Goal: Task Accomplishment & Management: Complete application form

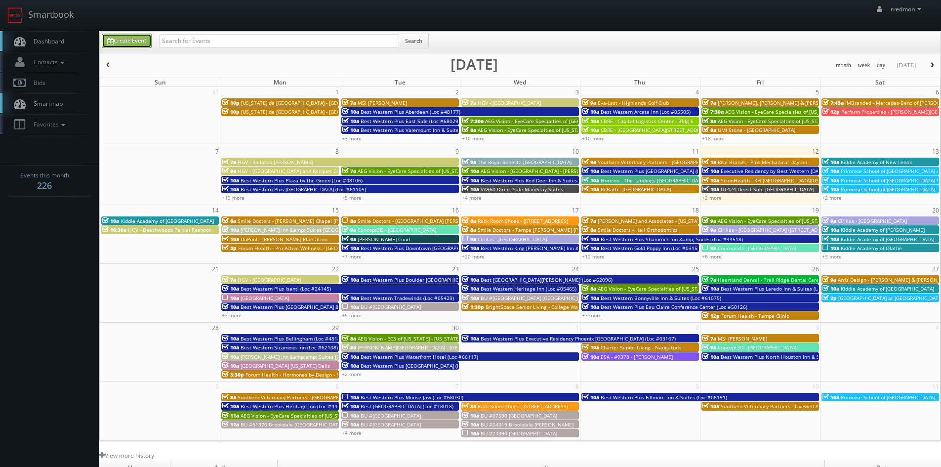
click at [121, 41] on link "Create Event" at bounding box center [127, 41] width 50 height 14
type input "[DATE]"
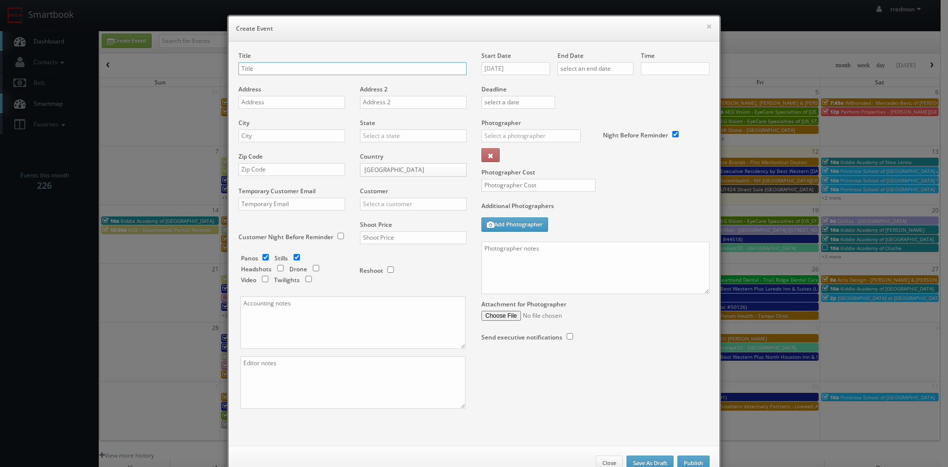
checkbox input "true"
type input "10:00am"
checkbox input "true"
click at [317, 71] on input "ScionHealth - KH Northland (Kansas City, MO)" at bounding box center [353, 68] width 228 height 13
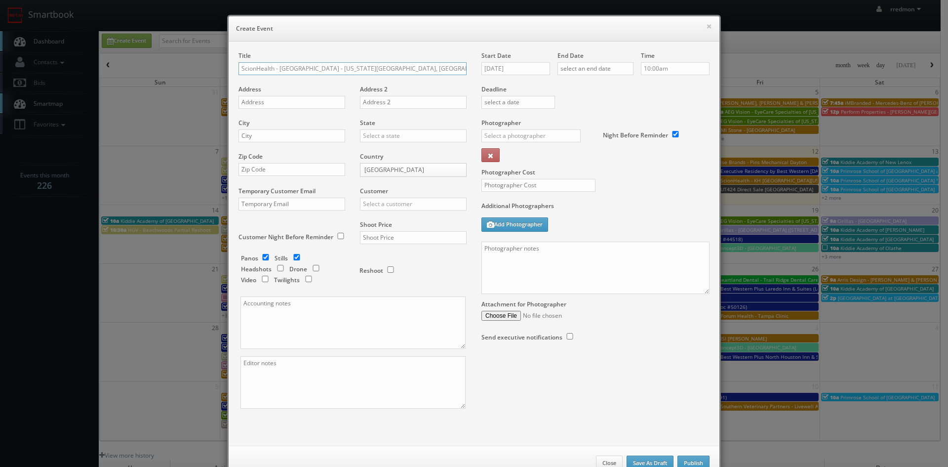
click at [375, 67] on input "ScionHealth - KH Northland - Kansas City, MO)" at bounding box center [353, 68] width 228 height 13
type input "ScionHealth - KH Northland"
click at [324, 105] on input "text" at bounding box center [292, 102] width 107 height 13
paste input "500 NW 68th Street"
type input "500 NW 68th Street"
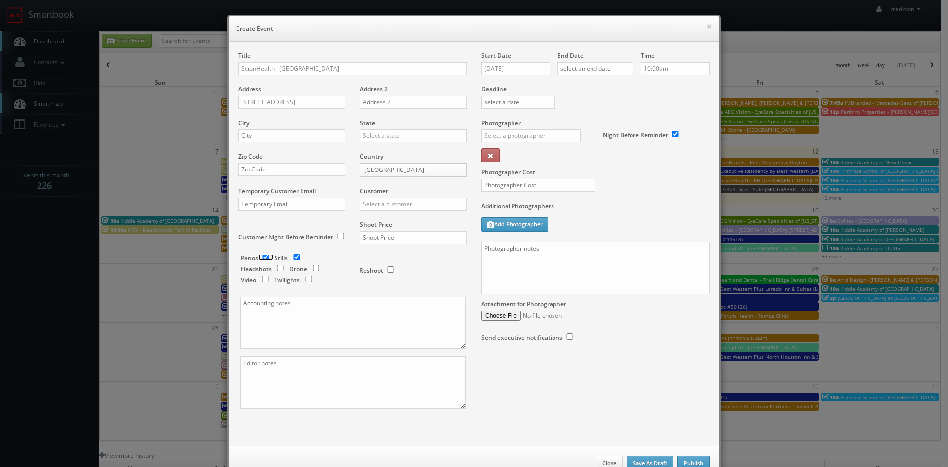
click at [264, 258] on input "checkbox" at bounding box center [265, 257] width 15 height 6
checkbox input "false"
click at [314, 269] on input "checkbox" at bounding box center [316, 268] width 15 height 6
checkbox input "true"
click at [292, 139] on input "text" at bounding box center [292, 135] width 107 height 13
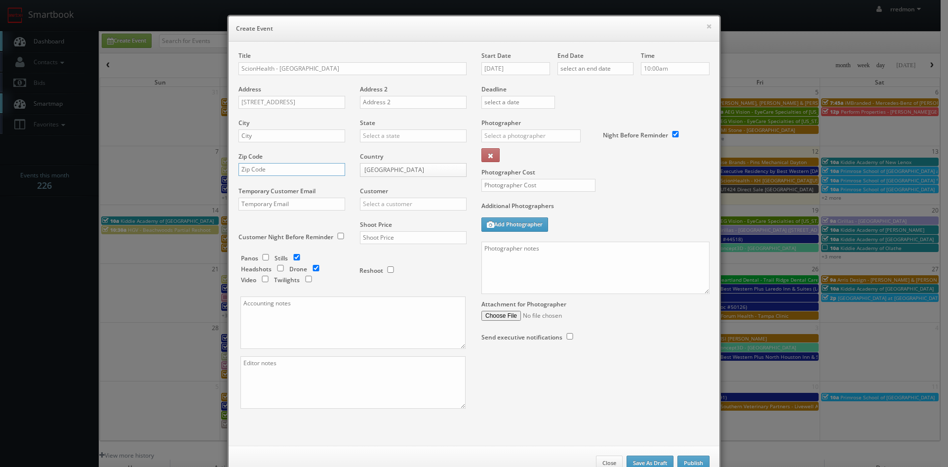
paste input "64118"
type input "64118"
click at [274, 135] on input "text" at bounding box center [292, 135] width 107 height 13
type input "Kansas City"
click at [387, 136] on input "text" at bounding box center [413, 135] width 107 height 13
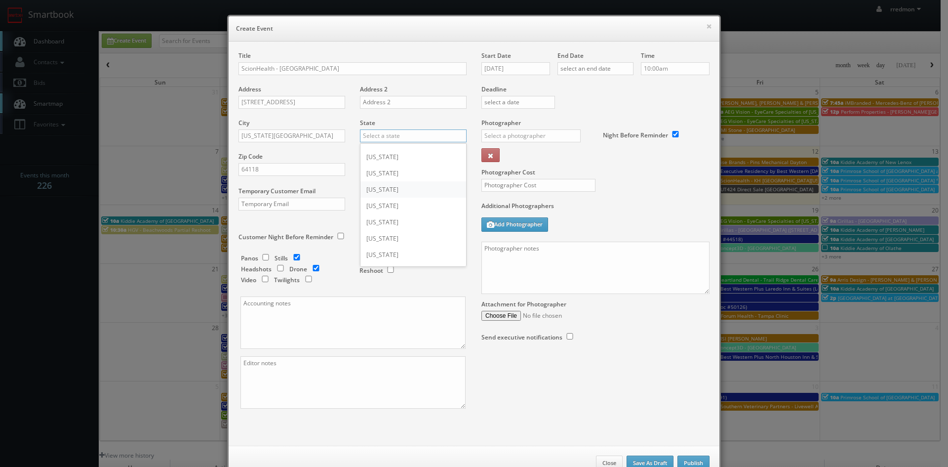
scroll to position [346, 0]
click at [402, 219] on div "Missouri" at bounding box center [414, 221] width 106 height 16
type input "Missouri"
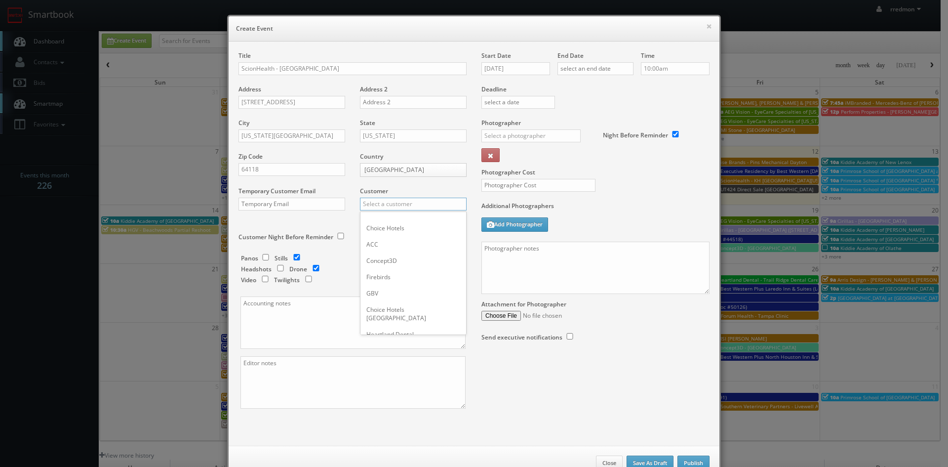
click at [416, 205] on input "text" at bounding box center [413, 204] width 107 height 13
click at [392, 288] on div "GBV" at bounding box center [414, 293] width 106 height 16
type input "GBV"
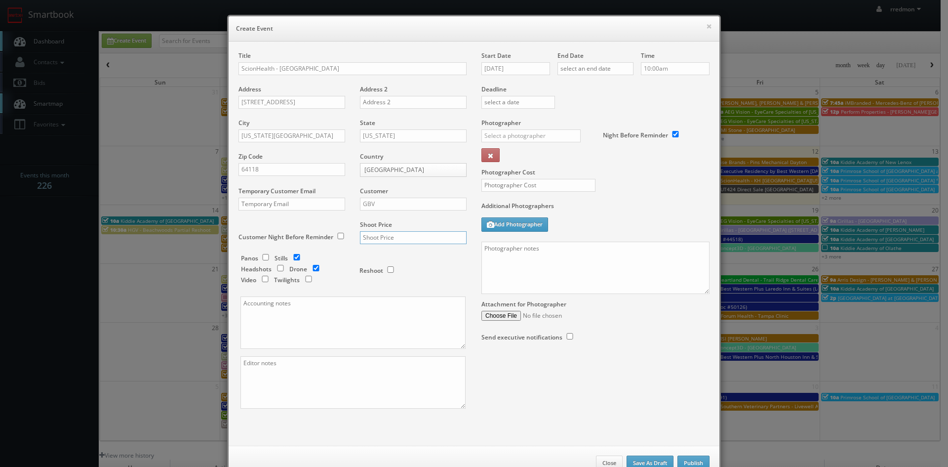
click at [388, 237] on input "text" at bounding box center [413, 237] width 107 height 13
type input "1,225"
click at [513, 70] on input "09/12/2025" at bounding box center [516, 68] width 69 height 13
click at [575, 89] on icon at bounding box center [573, 86] width 6 height 7
click at [521, 132] on td "7" at bounding box center [516, 130] width 13 height 14
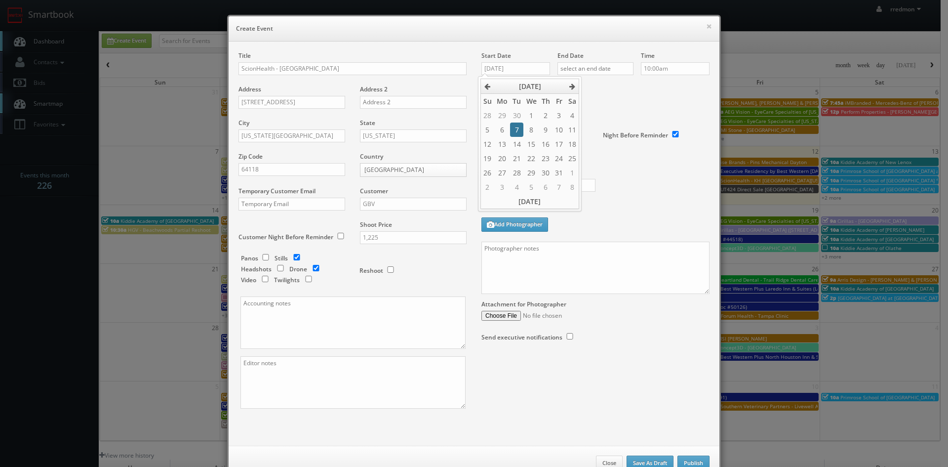
type input "10/07/2025"
click at [582, 68] on input "text" at bounding box center [596, 68] width 76 height 13
click at [650, 86] on icon at bounding box center [648, 86] width 6 height 7
click at [593, 127] on td "7" at bounding box center [592, 130] width 13 height 14
type input "10/07/2025"
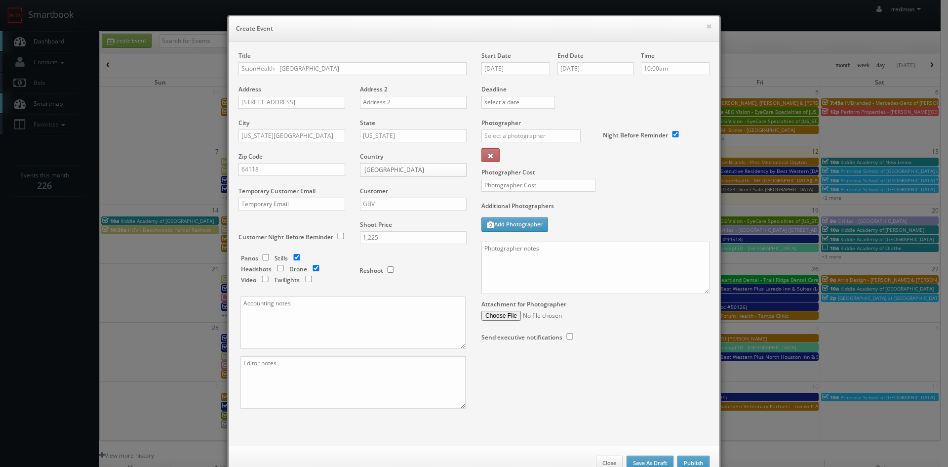
click at [671, 86] on label "Deadline" at bounding box center [595, 89] width 243 height 8
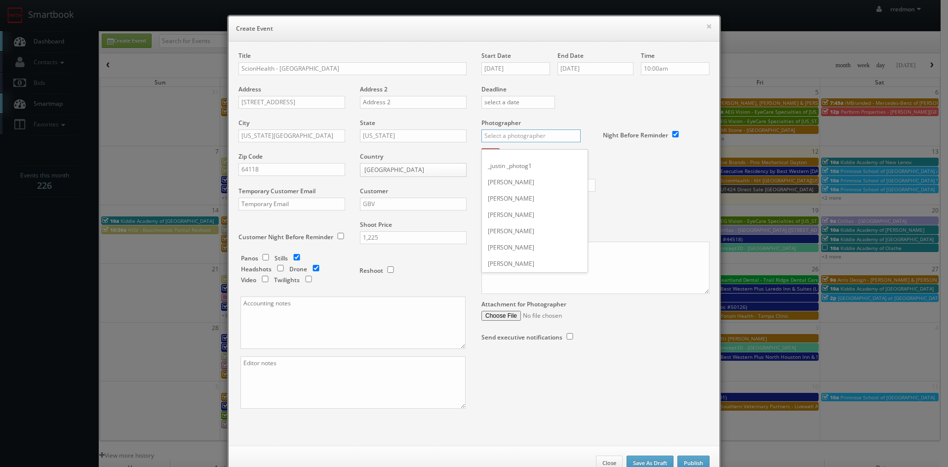
click at [547, 133] on input "text" at bounding box center [531, 135] width 99 height 13
type input "danny"
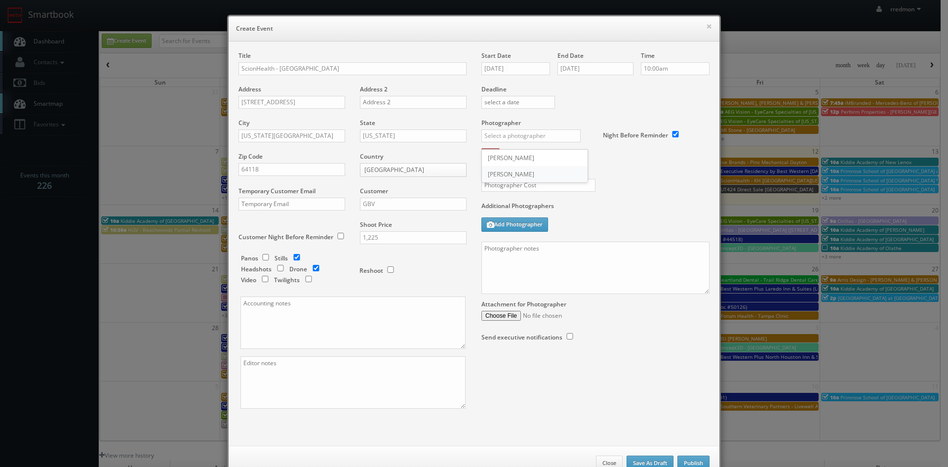
click at [507, 174] on div "Danny Clapp" at bounding box center [535, 174] width 106 height 16
type input "Danny Clapp"
click at [540, 140] on input "Danny Clapp" at bounding box center [531, 135] width 99 height 13
click at [534, 176] on div "Danny Clapp" at bounding box center [535, 174] width 106 height 16
click at [538, 189] on input "text" at bounding box center [539, 185] width 114 height 13
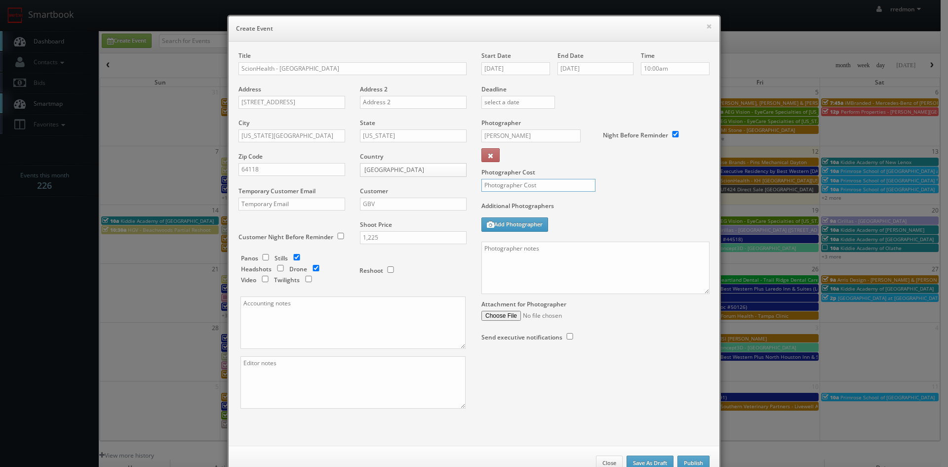
click at [506, 185] on input "text" at bounding box center [539, 185] width 114 height 13
type input "375"
click at [511, 253] on textarea at bounding box center [596, 268] width 228 height 52
paste textarea "Onsite contact is Susan Drago, 904-404-6798 or Alyssa Evangelista. For stills: …"
click at [661, 247] on textarea "Onsite contact is Susan Drago, 904-404-6798 or Alyssa Evangelista. For stills: …" at bounding box center [596, 268] width 228 height 52
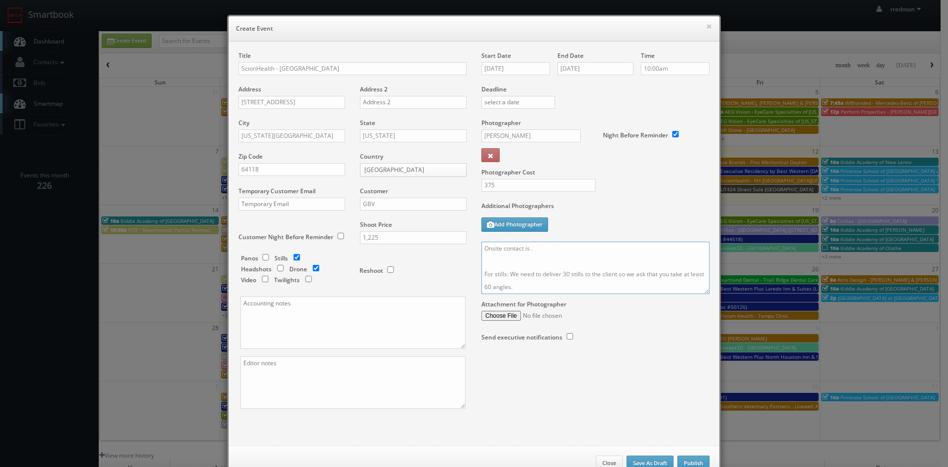
paste textarea "Stacy Sprague, 816-244-6517"
drag, startPoint x: 702, startPoint y: 291, endPoint x: 702, endPoint y: 455, distance: 163.5
click at [702, 455] on textarea "Onsite contact is Stacy Sprague, 816-244-6517. For stills: We need to deliver 3…" at bounding box center [596, 350] width 228 height 216
type textarea "Onsite contact is Stacy Sprague, 816-244-6517. For stills: We need to deliver 3…"
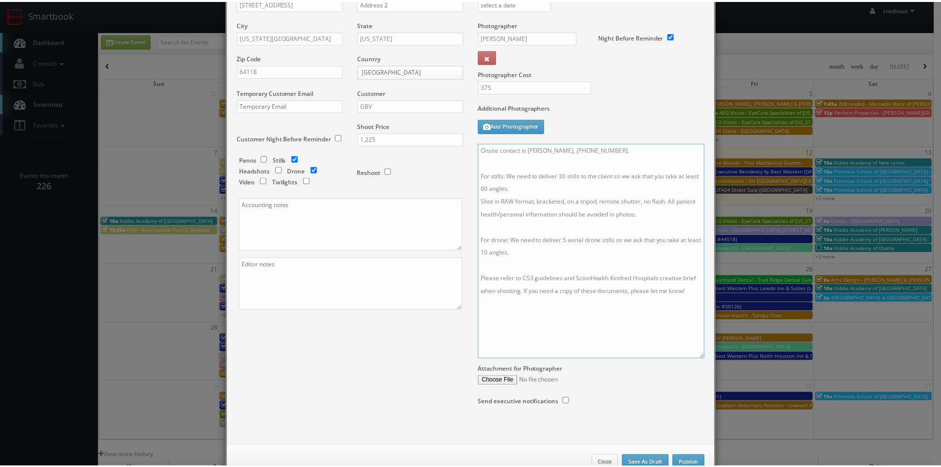
scroll to position [128, 0]
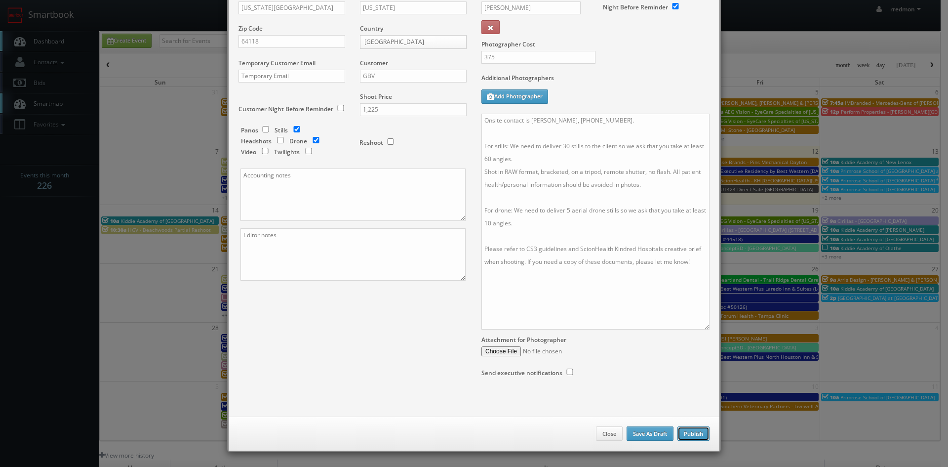
click at [692, 432] on button "Publish" at bounding box center [694, 433] width 32 height 15
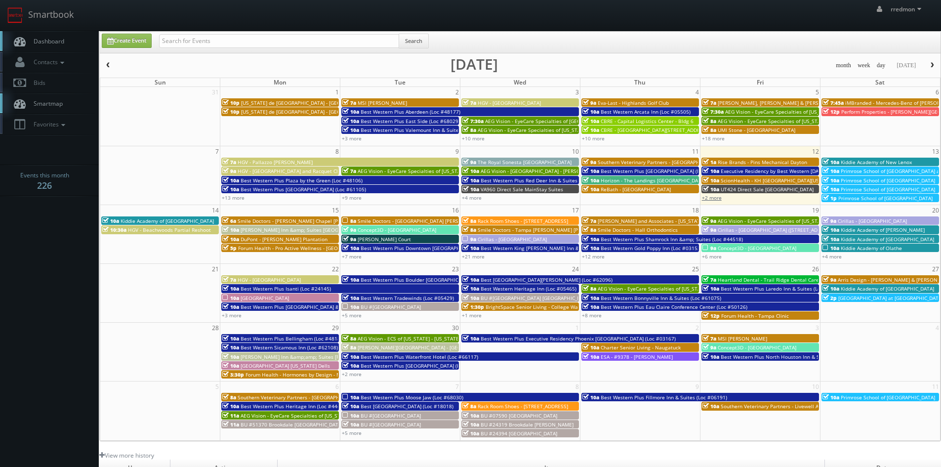
click at [719, 196] on link "+2 more" at bounding box center [712, 197] width 20 height 7
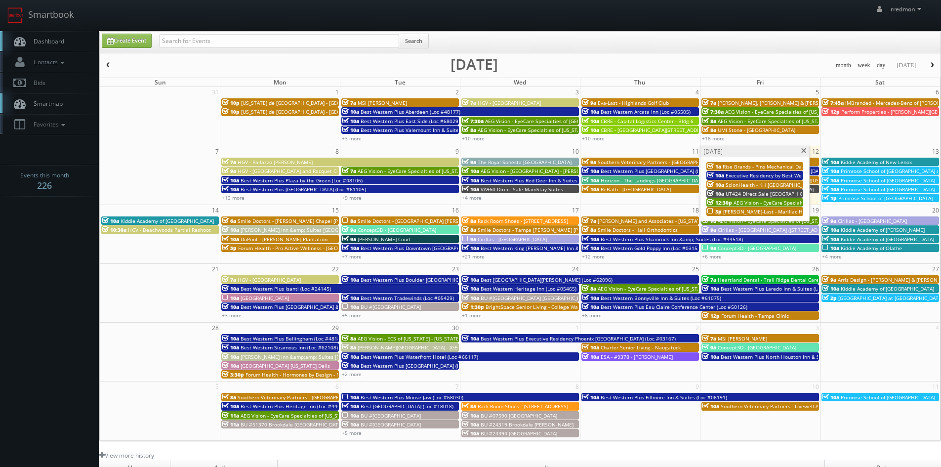
click at [804, 152] on span at bounding box center [804, 150] width 6 height 5
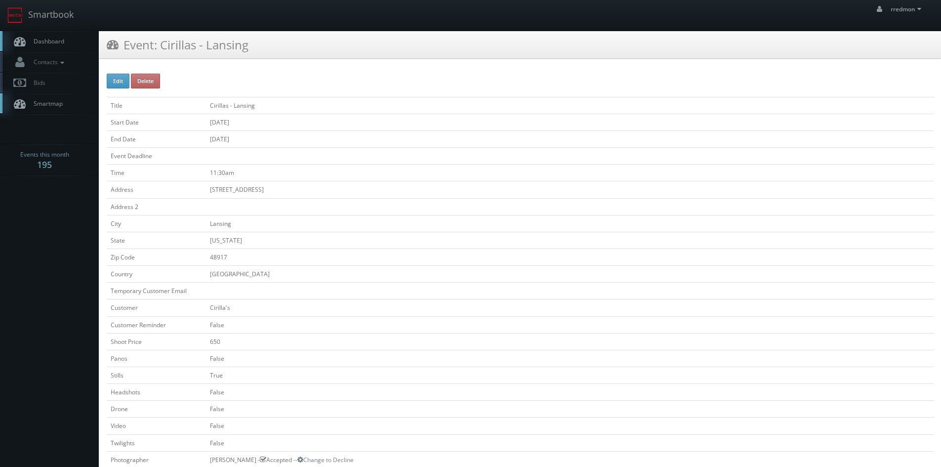
click at [60, 40] on span "Dashboard" at bounding box center [47, 41] width 36 height 8
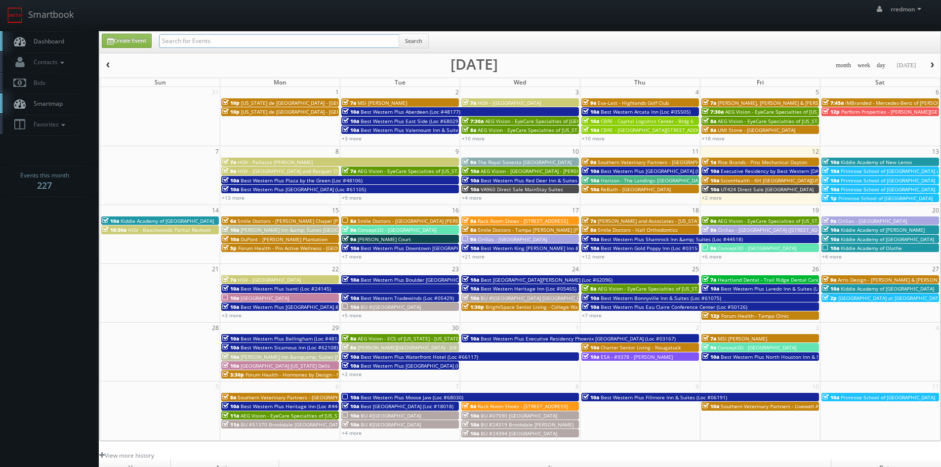
click at [214, 43] on input "text" at bounding box center [279, 41] width 240 height 14
type input "scionhealth"
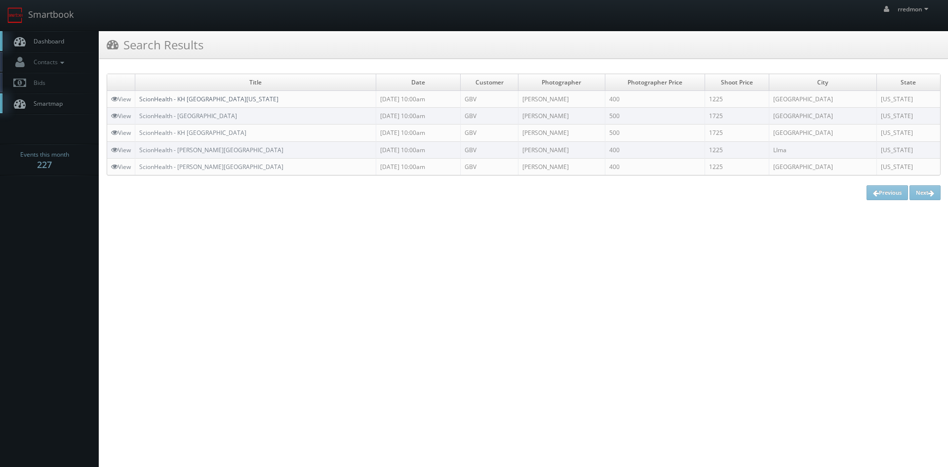
click at [200, 99] on link "ScionHealth - KH [GEOGRAPHIC_DATA][US_STATE]" at bounding box center [208, 99] width 139 height 8
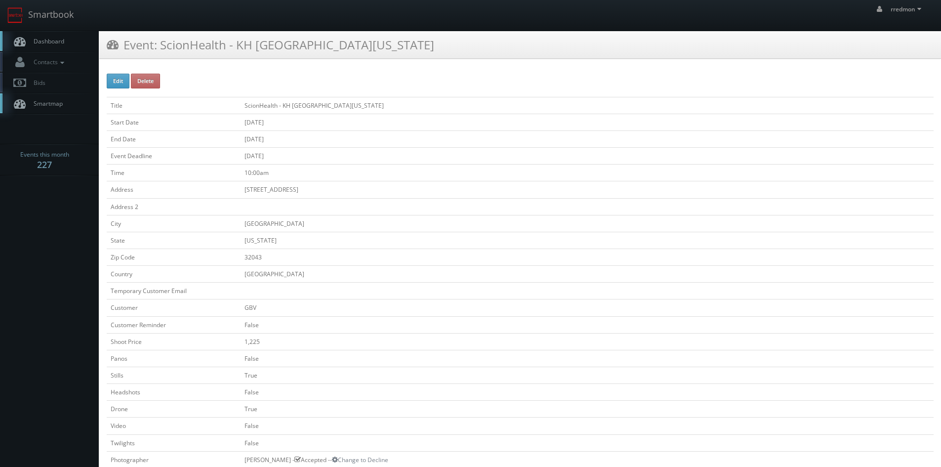
click at [36, 42] on span "Dashboard" at bounding box center [47, 41] width 36 height 8
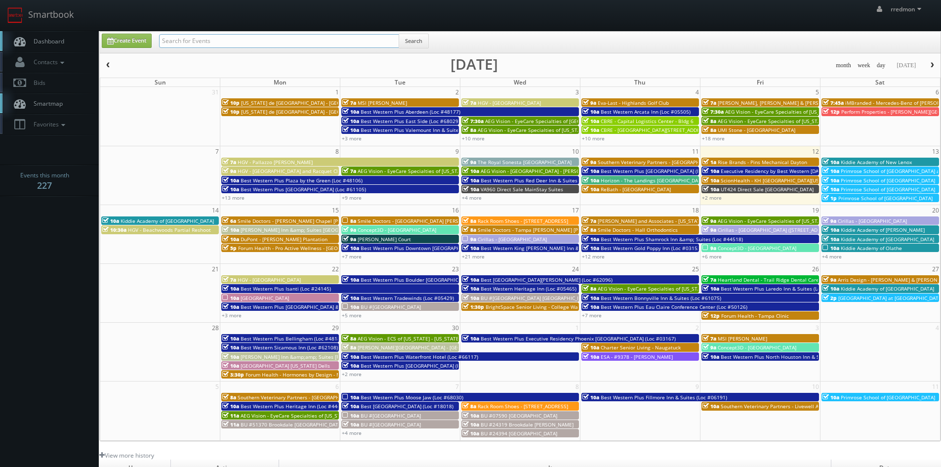
click at [204, 41] on input "text" at bounding box center [279, 41] width 240 height 14
type input "rebath"
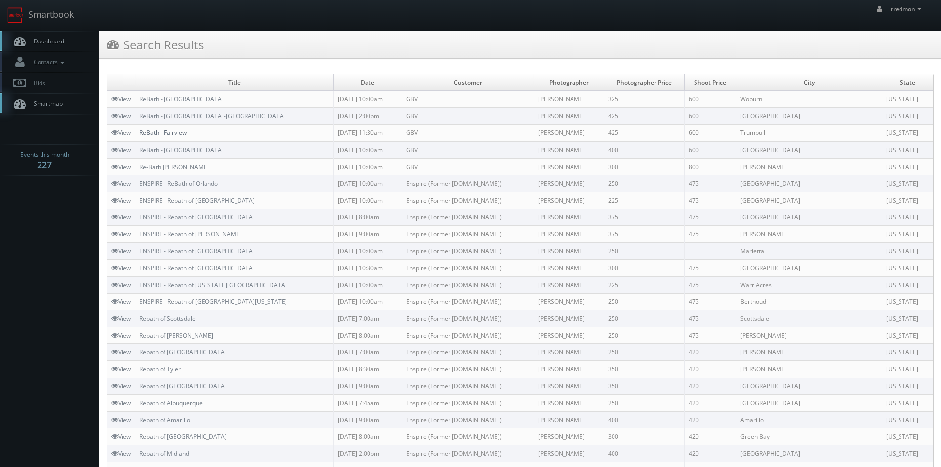
click at [187, 136] on link "ReBath - Fairview" at bounding box center [162, 132] width 47 height 8
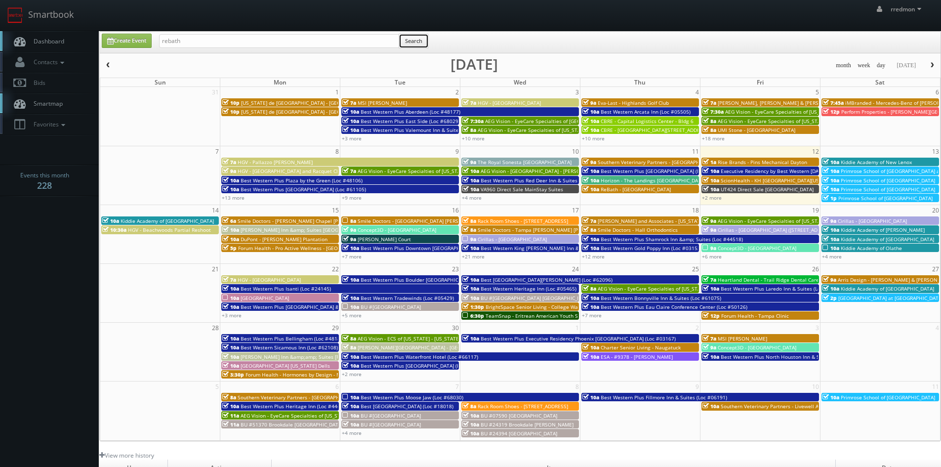
click at [412, 40] on button "Search" at bounding box center [414, 41] width 30 height 15
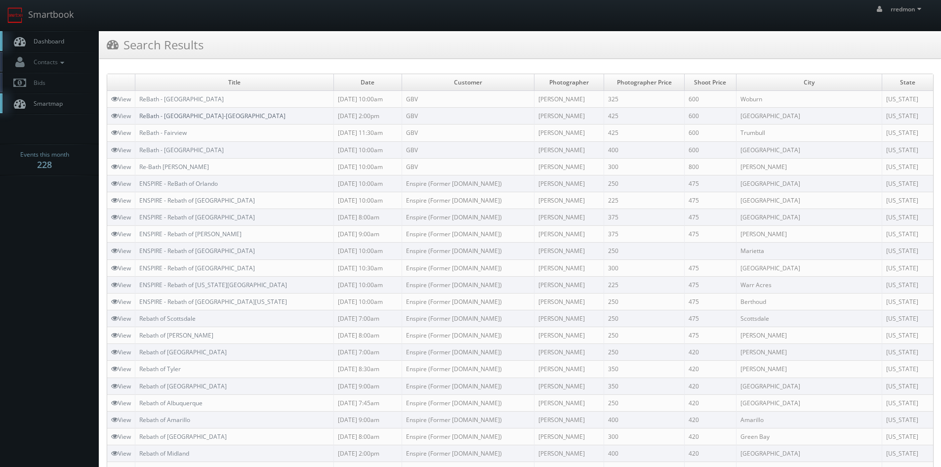
click at [203, 118] on link "ReBath - [GEOGRAPHIC_DATA]-[GEOGRAPHIC_DATA]" at bounding box center [212, 116] width 146 height 8
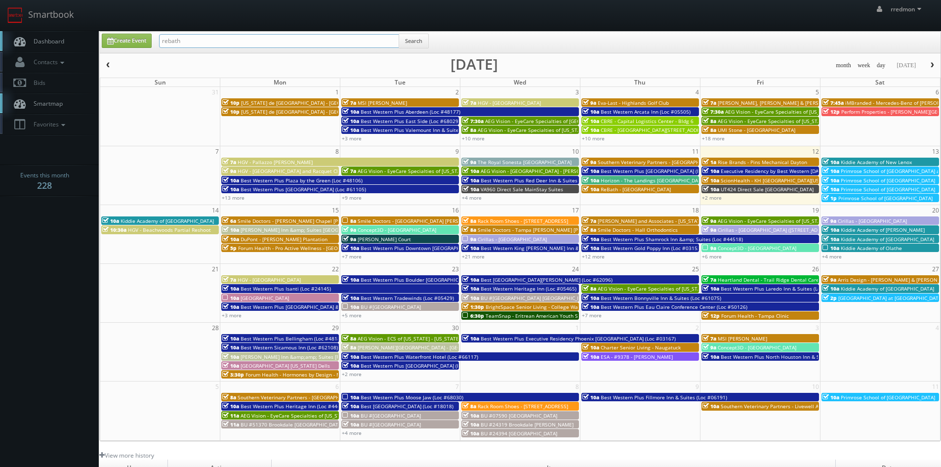
click at [201, 41] on input "rebath" at bounding box center [279, 41] width 240 height 14
click at [424, 43] on button "Search" at bounding box center [414, 41] width 30 height 15
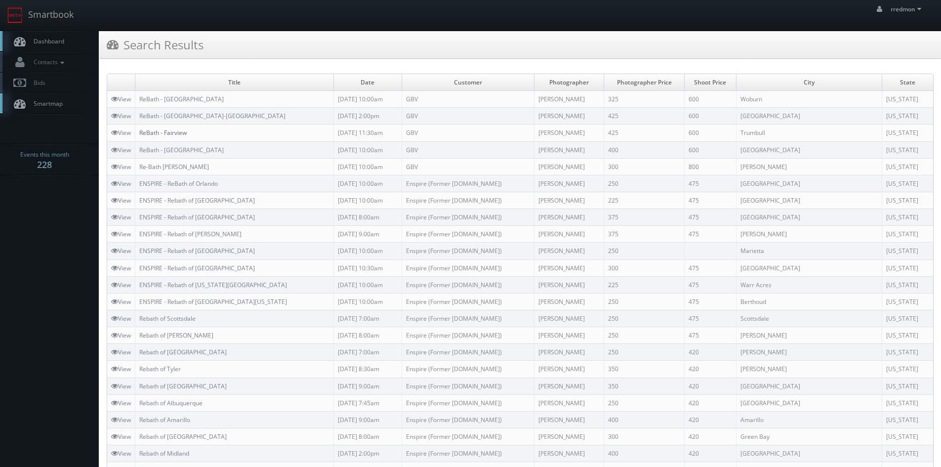
click at [173, 134] on link "ReBath - Fairview" at bounding box center [162, 132] width 47 height 8
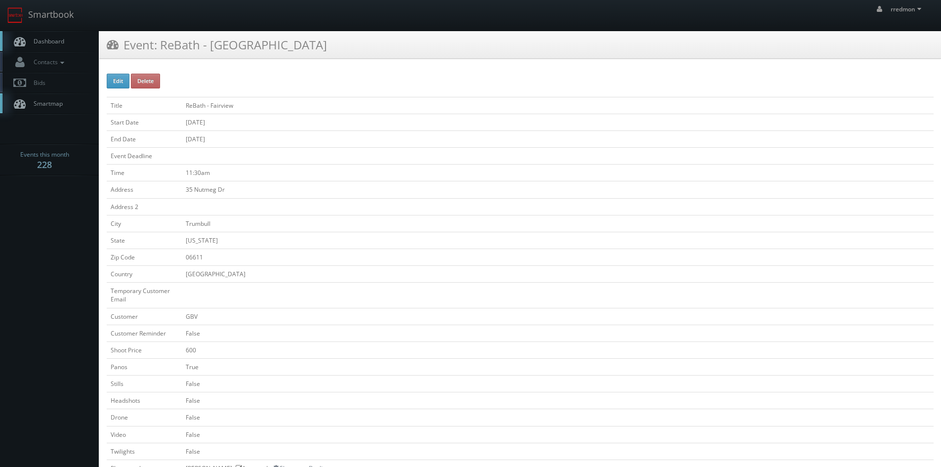
click at [48, 40] on span "Dashboard" at bounding box center [47, 41] width 36 height 8
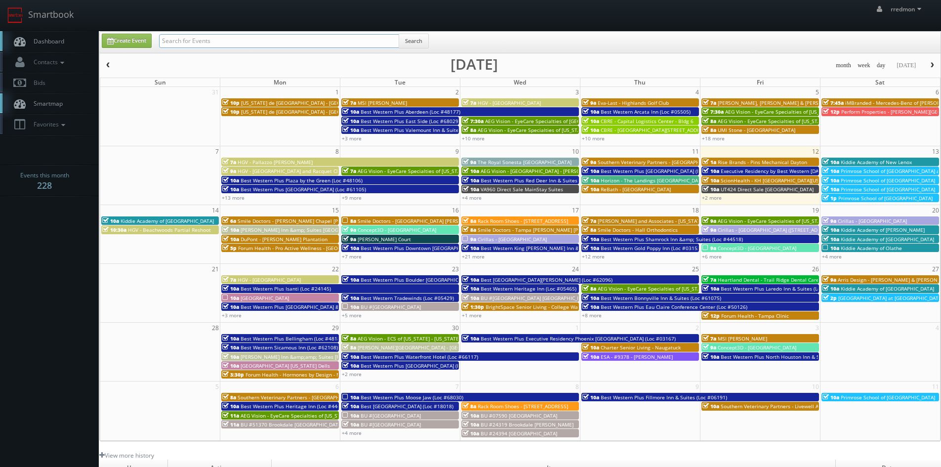
click at [225, 42] on input "text" at bounding box center [279, 41] width 240 height 14
type input "scionhealth"
click at [407, 40] on button "Search" at bounding box center [414, 41] width 30 height 15
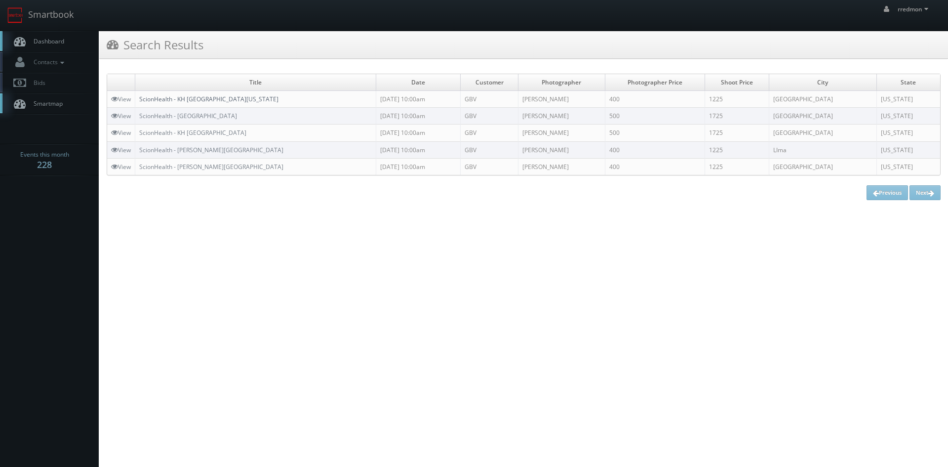
click at [215, 99] on link "ScionHealth - KH [GEOGRAPHIC_DATA][US_STATE]" at bounding box center [208, 99] width 139 height 8
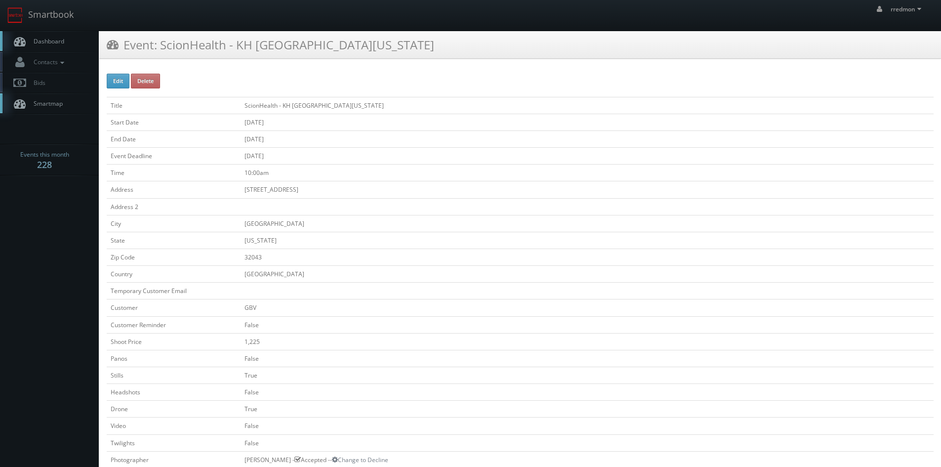
scroll to position [296, 0]
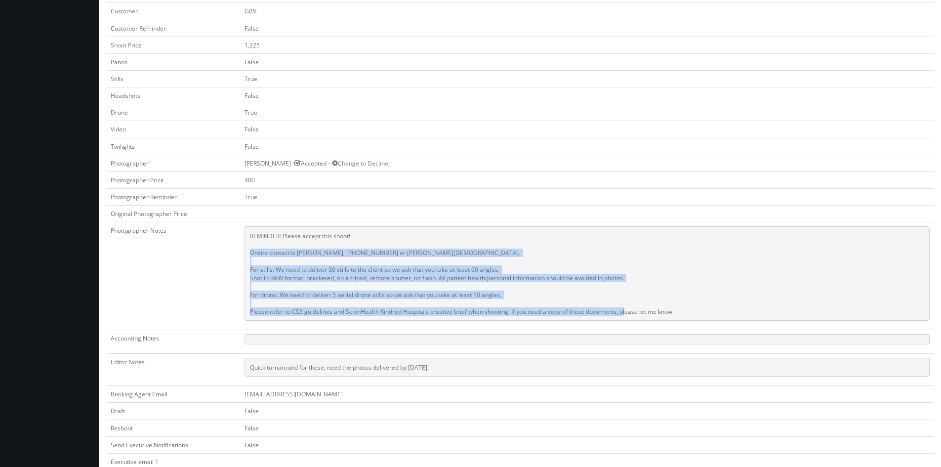
drag, startPoint x: 681, startPoint y: 309, endPoint x: 250, endPoint y: 250, distance: 435.2
click at [250, 250] on pre "REMINDER: Please accept this shoot! Onsite contact is [PERSON_NAME], [PHONE_NUM…" at bounding box center [587, 273] width 685 height 94
copy pre "Onsite contact is Susan Drago, 904-404-6798 or Alyssa Evangelista. For stills: …"
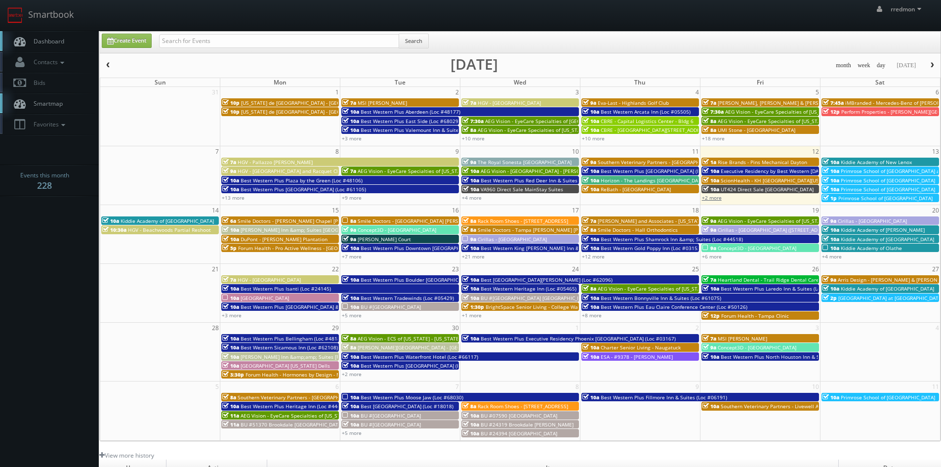
click at [716, 198] on link "+2 more" at bounding box center [712, 197] width 20 height 7
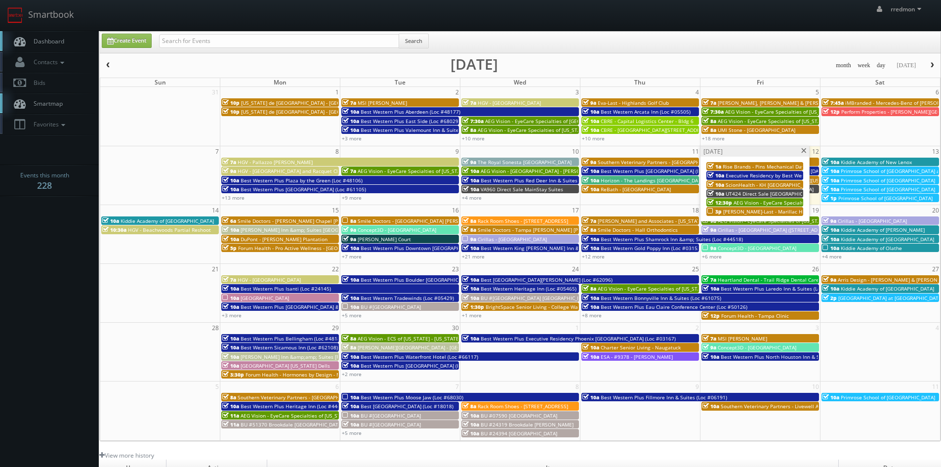
click at [803, 151] on span at bounding box center [804, 150] width 6 height 5
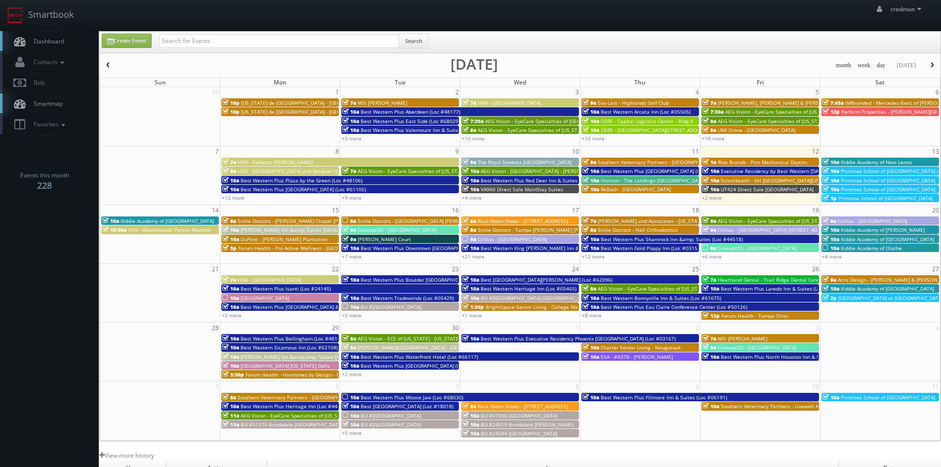
click at [377, 223] on span "Smile Doctors - [GEOGRAPHIC_DATA] [PERSON_NAME] Orthodontics" at bounding box center [437, 220] width 159 height 7
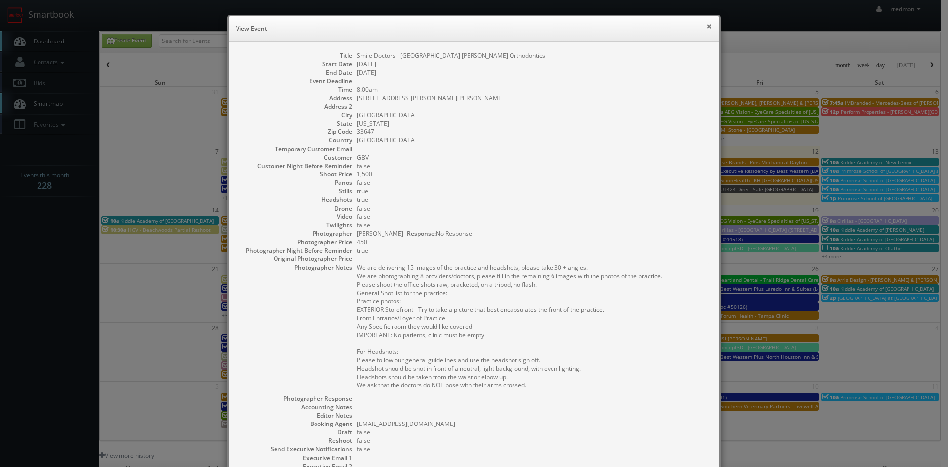
click at [706, 27] on button "×" at bounding box center [709, 26] width 6 height 7
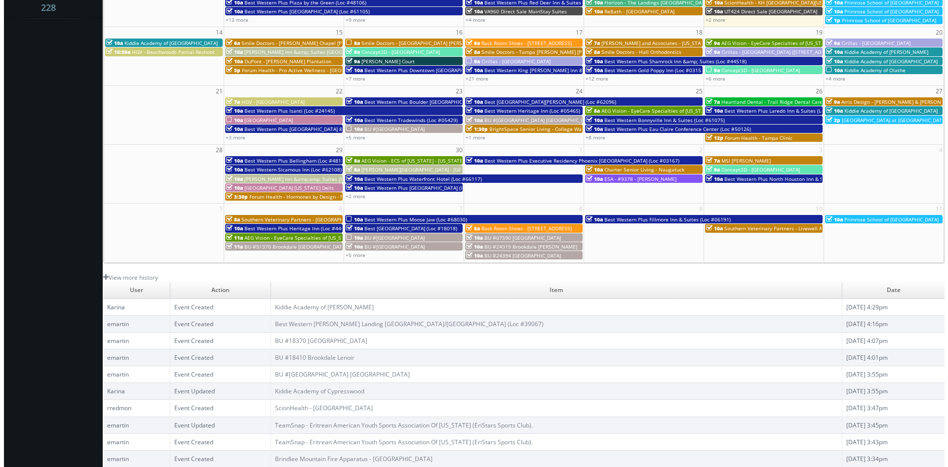
scroll to position [79, 0]
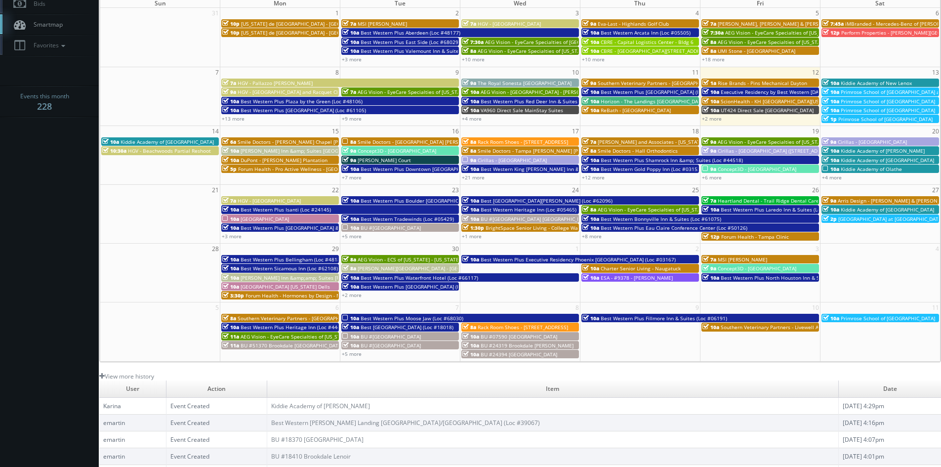
click at [399, 140] on span "Smile Doctors - [GEOGRAPHIC_DATA] [PERSON_NAME] Orthodontics" at bounding box center [437, 141] width 159 height 7
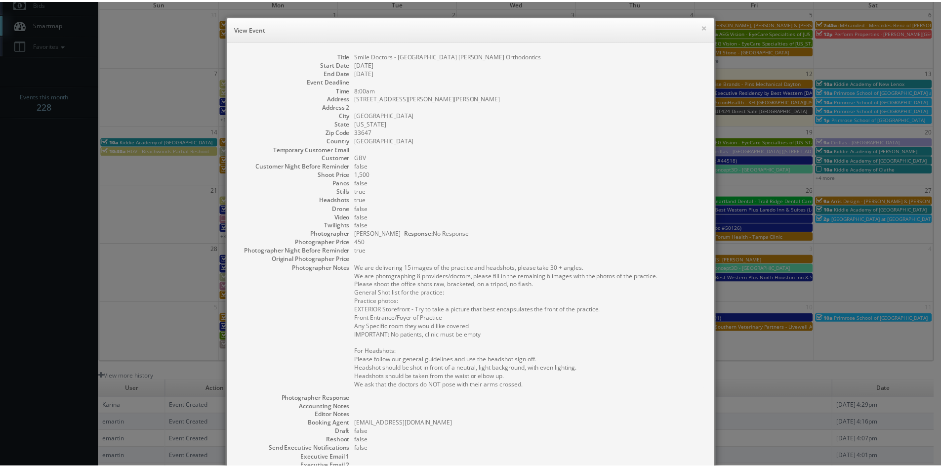
scroll to position [133, 0]
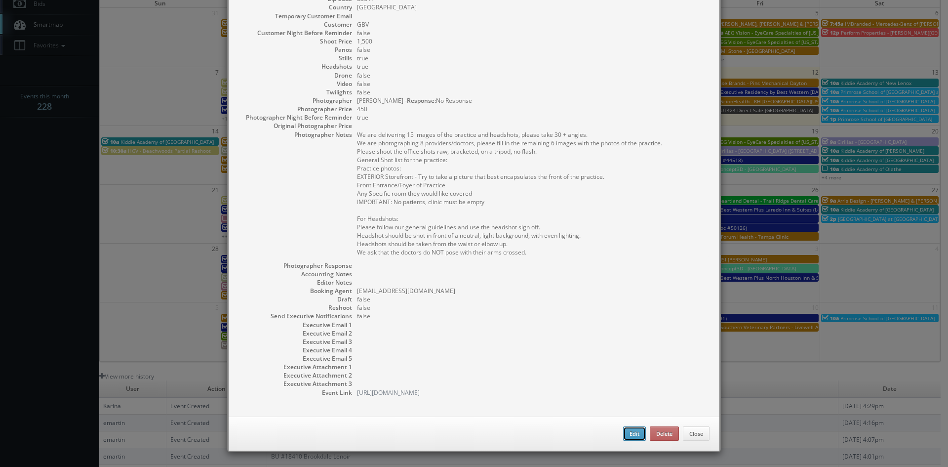
click at [627, 431] on button "Edit" at bounding box center [634, 433] width 23 height 15
type input "Smile Doctors - [GEOGRAPHIC_DATA] [PERSON_NAME] Orthodontics"
type input "15303 Amberly Dr Ste E"
type input "Tampa"
type input "33647"
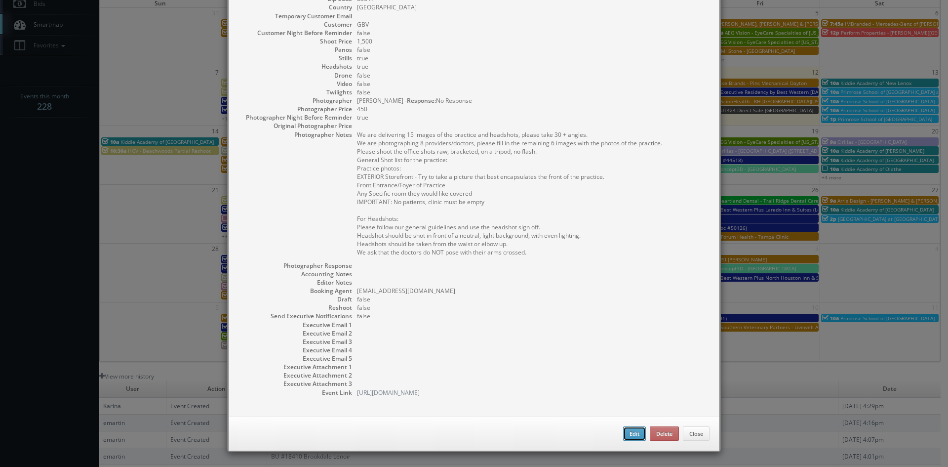
type input "1,500"
checkbox input "true"
type input "09/16/2025"
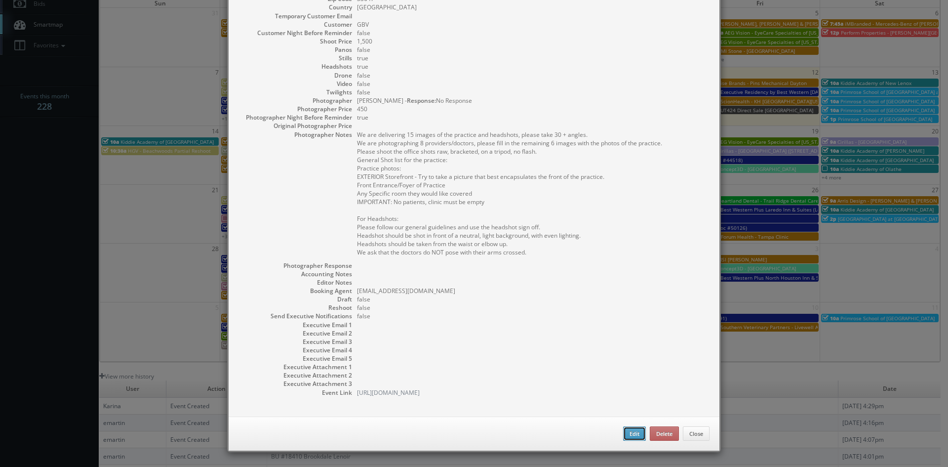
type input "8:00am"
checkbox input "true"
type textarea "We are delivering 15 images of the practice and headshots, please take 30 + ang…"
select select "[US_STATE]"
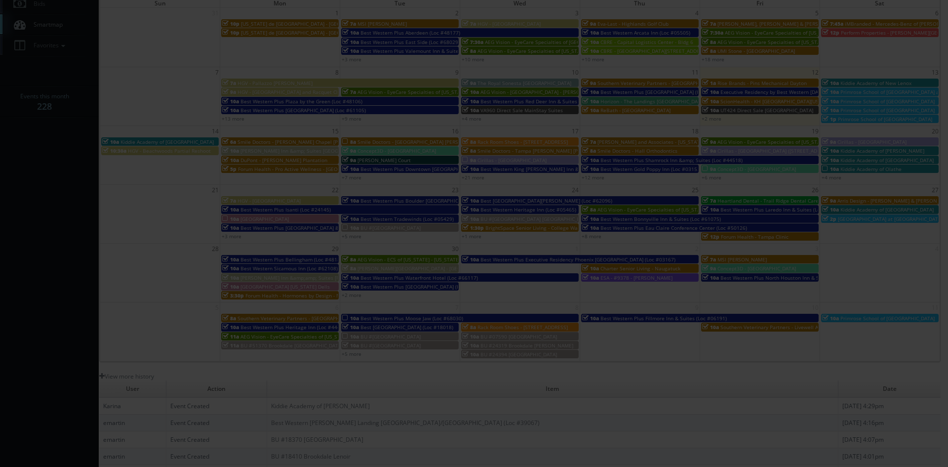
type input "1,500"
type input "450"
select select "fake72@mg.cs3calendar.com"
select select "mikeyshafer0414@gmail.com"
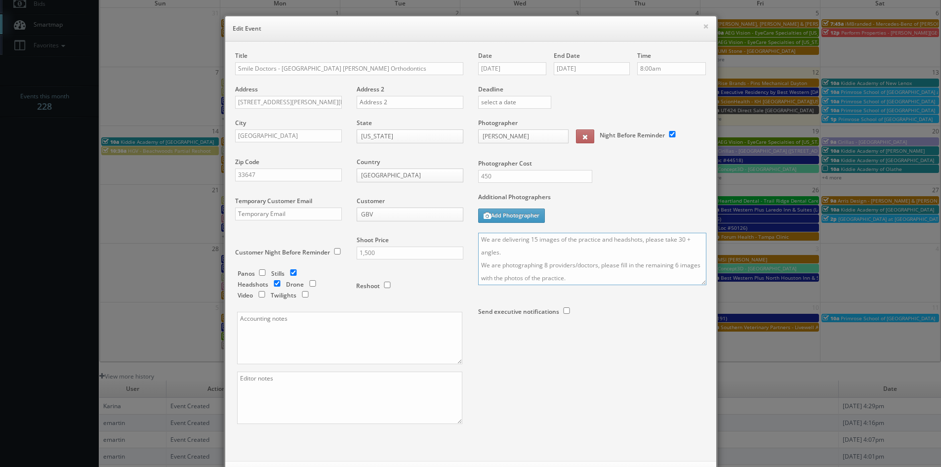
click at [478, 239] on textarea "We are delivering 15 images of the practice and headshots, please take 30 + ang…" at bounding box center [592, 259] width 228 height 52
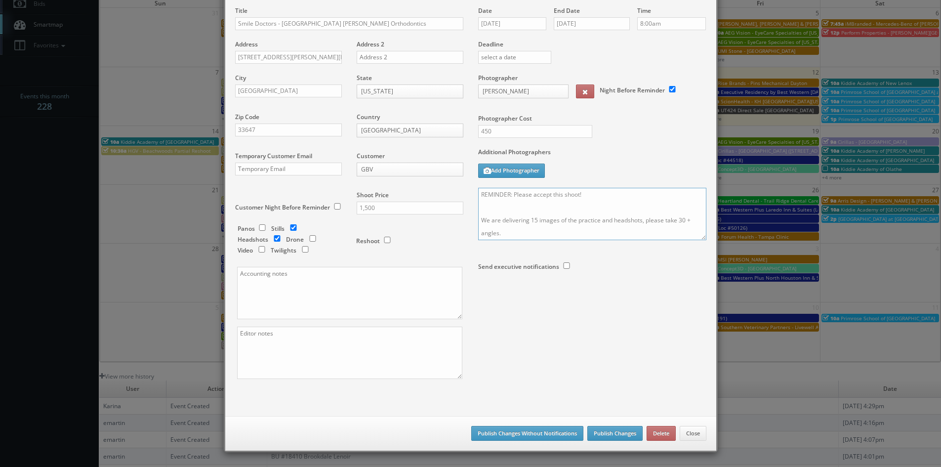
type textarea "REMINDER: Please accept this shoot! We are delivering 15 images of the practice…"
click at [613, 433] on button "Publish Changes" at bounding box center [614, 433] width 55 height 15
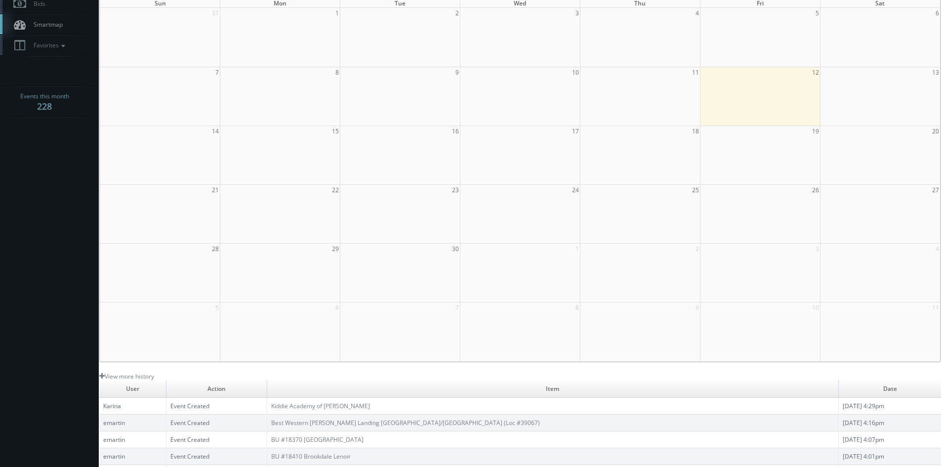
scroll to position [0, 0]
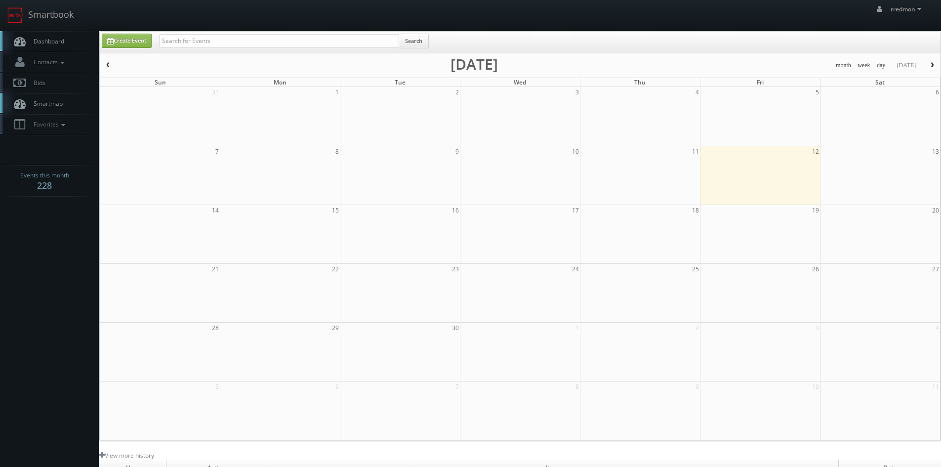
click at [63, 41] on span "Dashboard" at bounding box center [47, 41] width 36 height 8
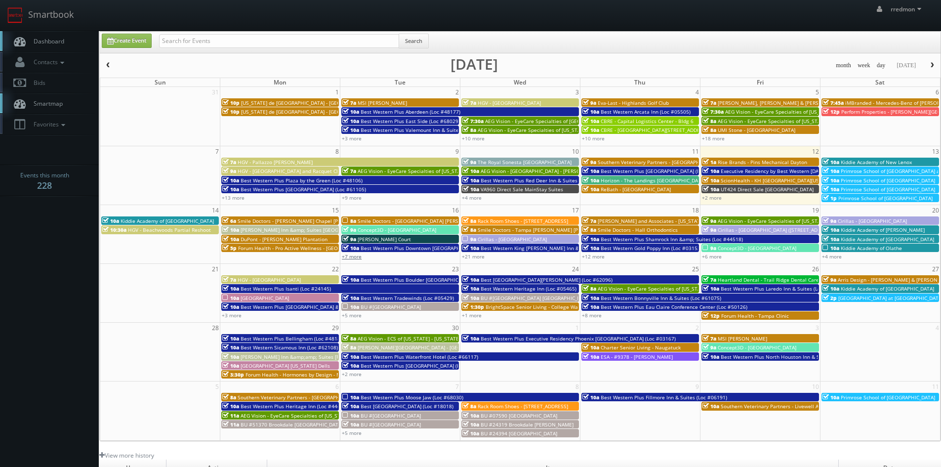
click at [352, 257] on link "+7 more" at bounding box center [352, 256] width 20 height 7
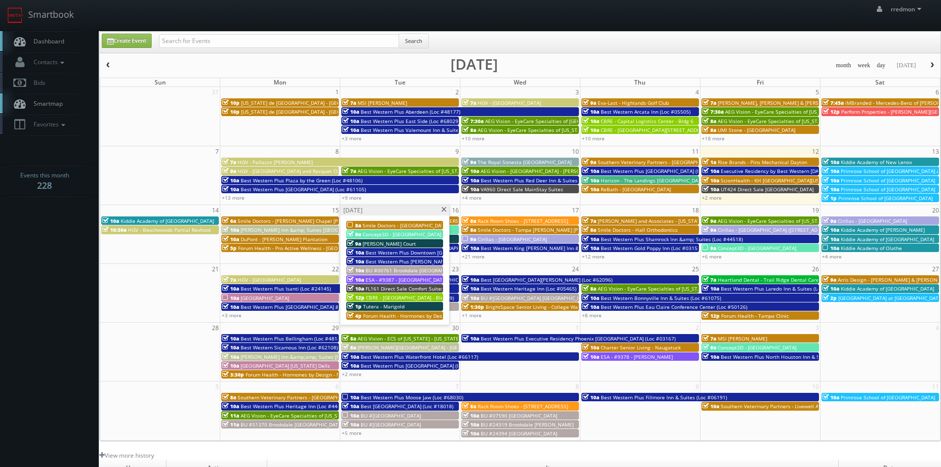
click at [445, 209] on span at bounding box center [444, 209] width 6 height 5
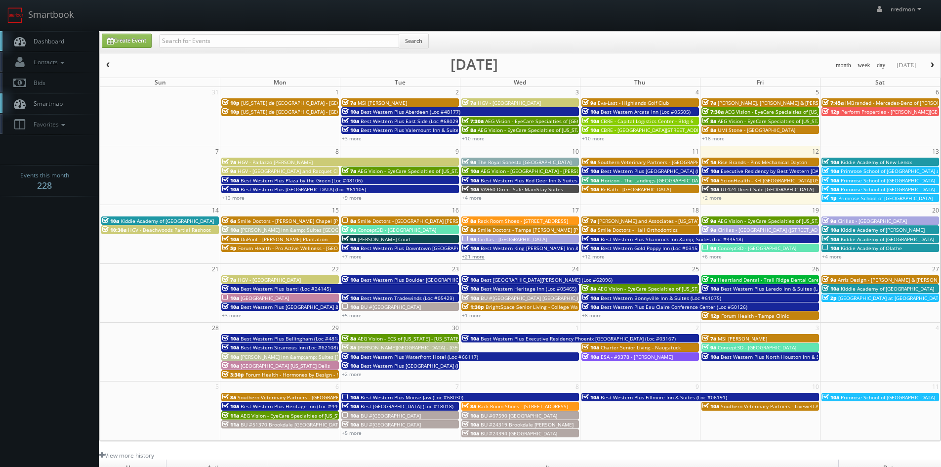
click at [476, 259] on link "+21 more" at bounding box center [473, 256] width 23 height 7
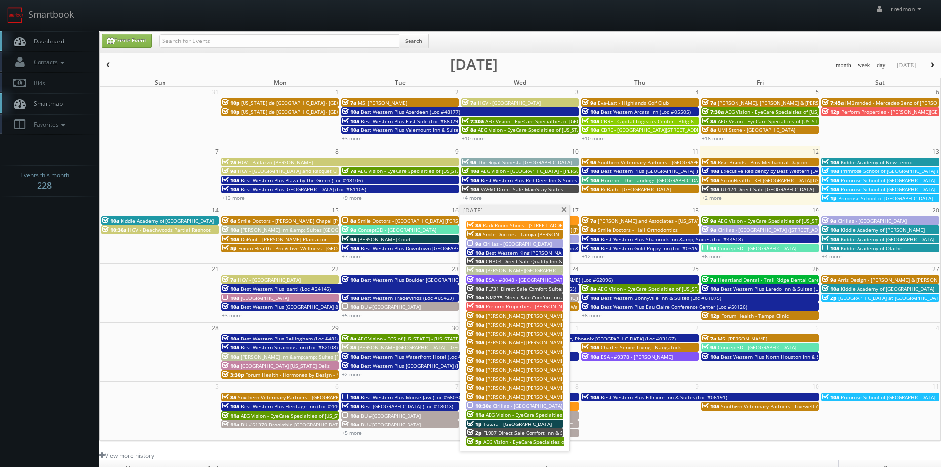
click at [563, 211] on span at bounding box center [564, 209] width 6 height 5
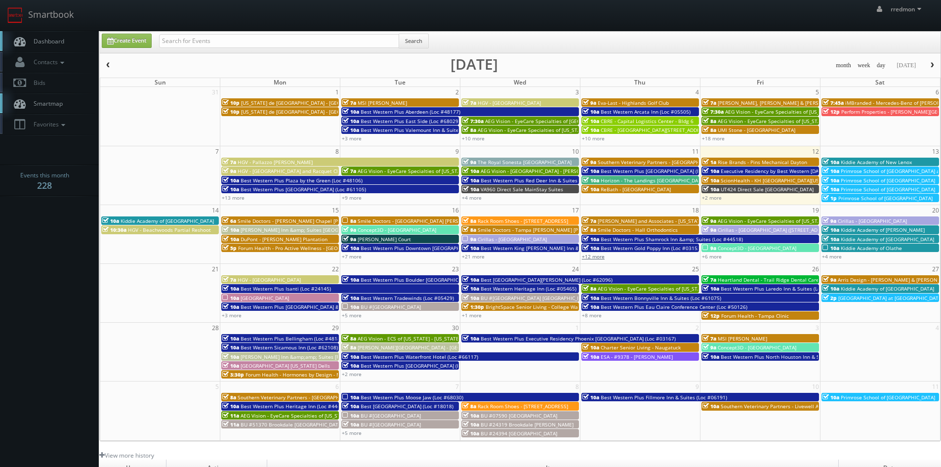
click at [597, 258] on link "+12 more" at bounding box center [593, 256] width 23 height 7
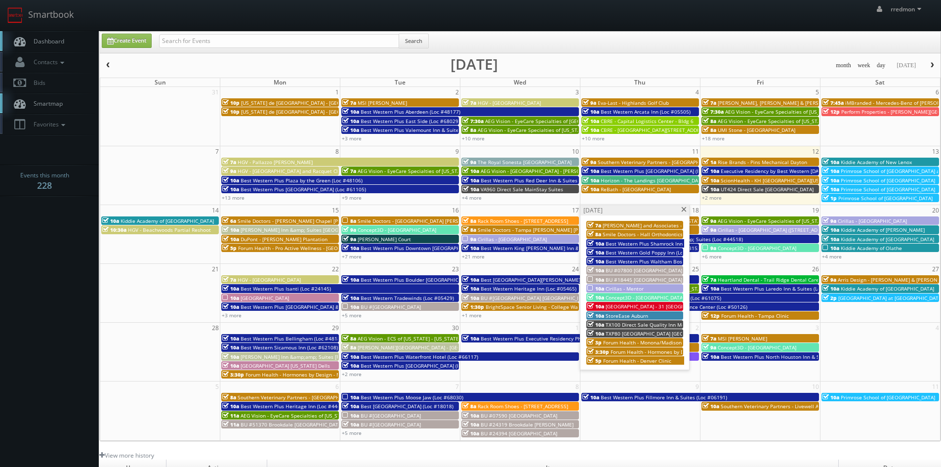
click at [683, 210] on span at bounding box center [684, 209] width 6 height 5
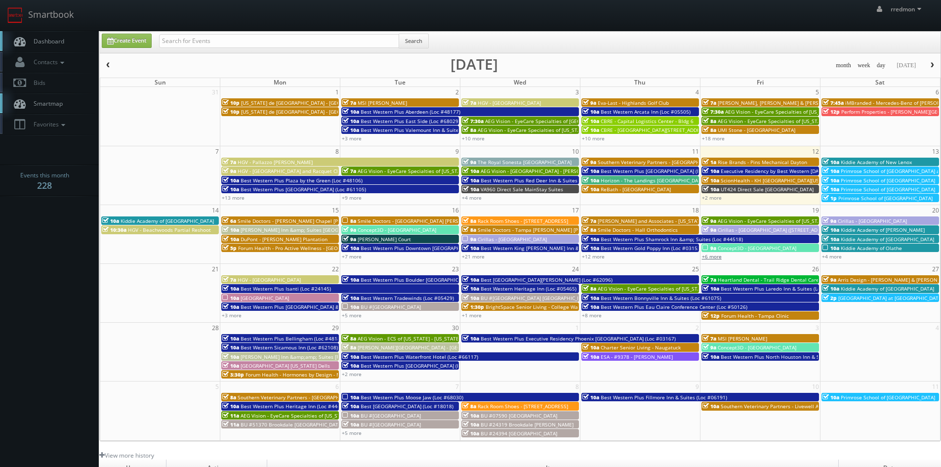
click at [715, 259] on link "+6 more" at bounding box center [712, 256] width 20 height 7
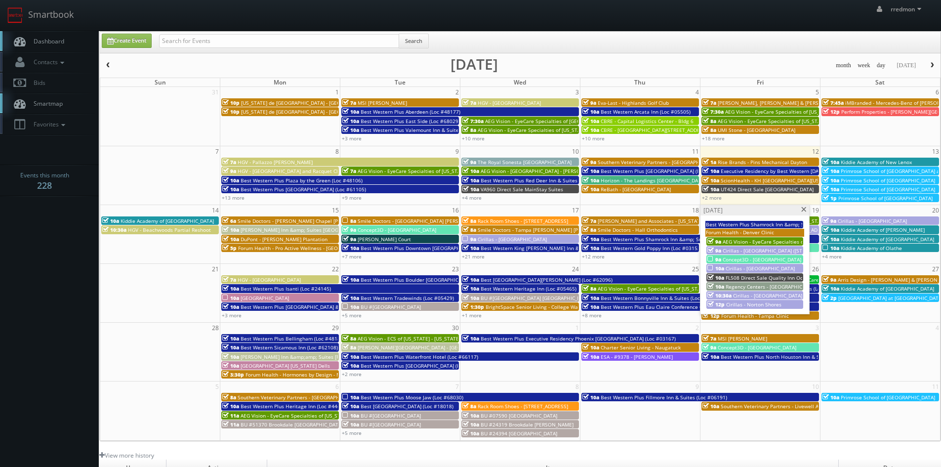
click at [805, 211] on span at bounding box center [804, 209] width 6 height 5
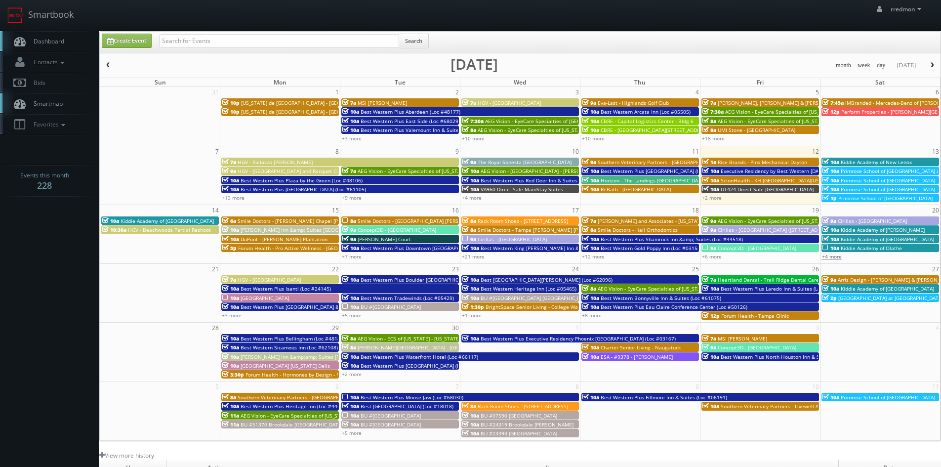
click at [841, 255] on link "+4 more" at bounding box center [832, 256] width 20 height 7
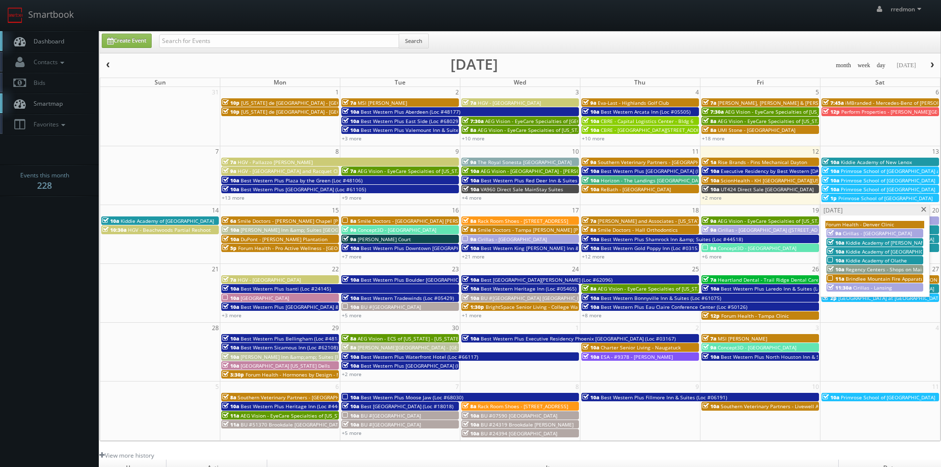
click at [897, 258] on span "Kiddie Academy of Olathe" at bounding box center [876, 260] width 61 height 7
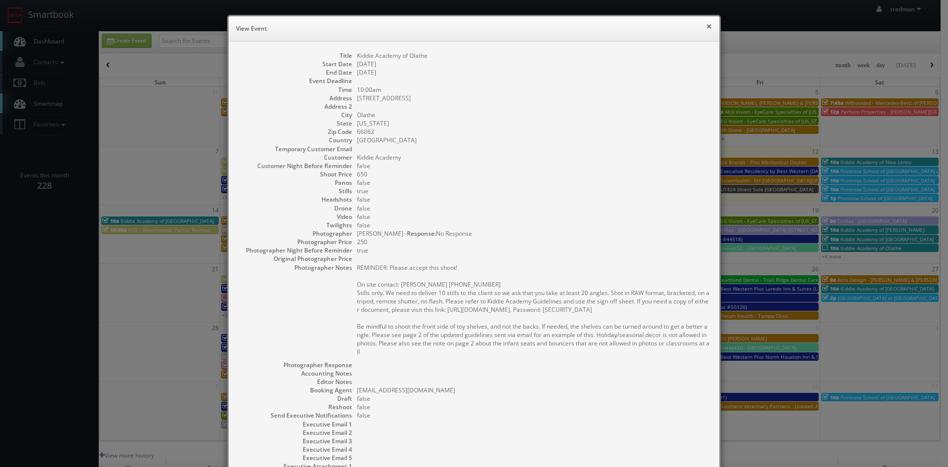
click at [707, 24] on button "×" at bounding box center [709, 26] width 6 height 7
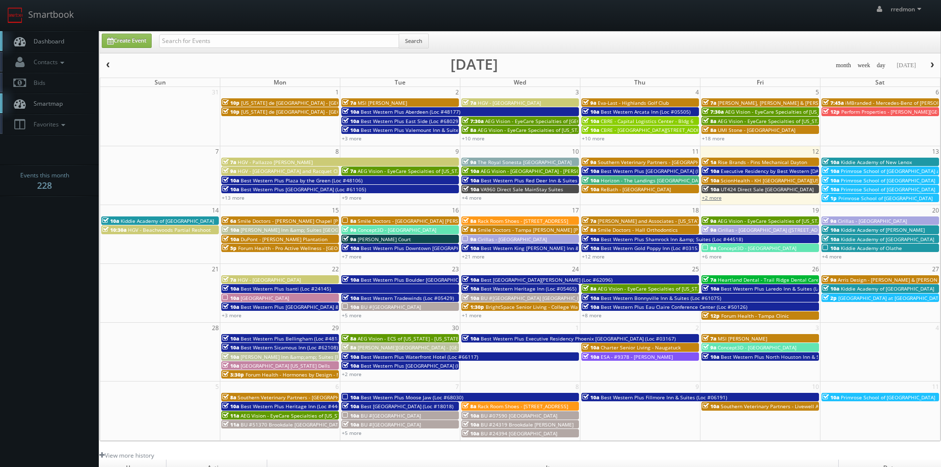
click at [710, 196] on link "+2 more" at bounding box center [712, 197] width 20 height 7
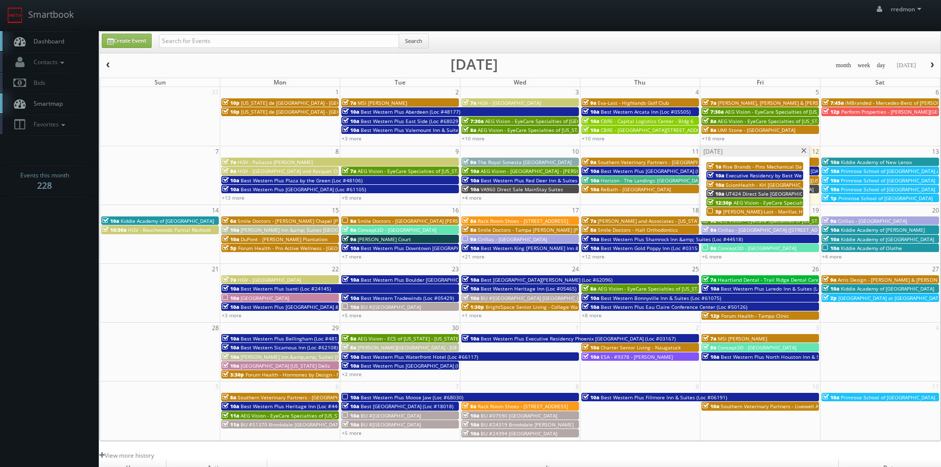
click at [801, 153] on span at bounding box center [804, 150] width 6 height 5
